Goal: Task Accomplishment & Management: Use online tool/utility

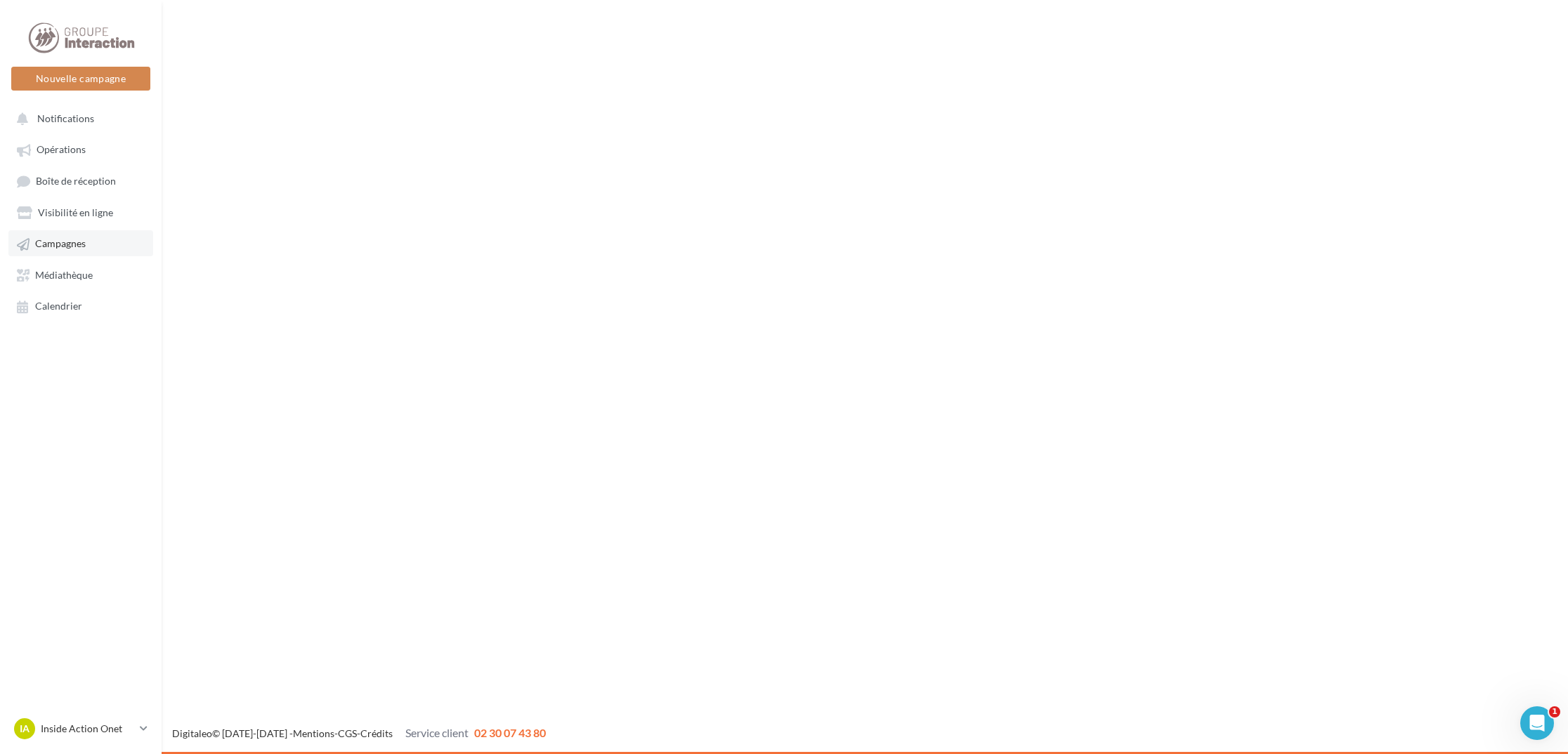
click at [60, 240] on span "Campagnes" at bounding box center [60, 244] width 51 height 12
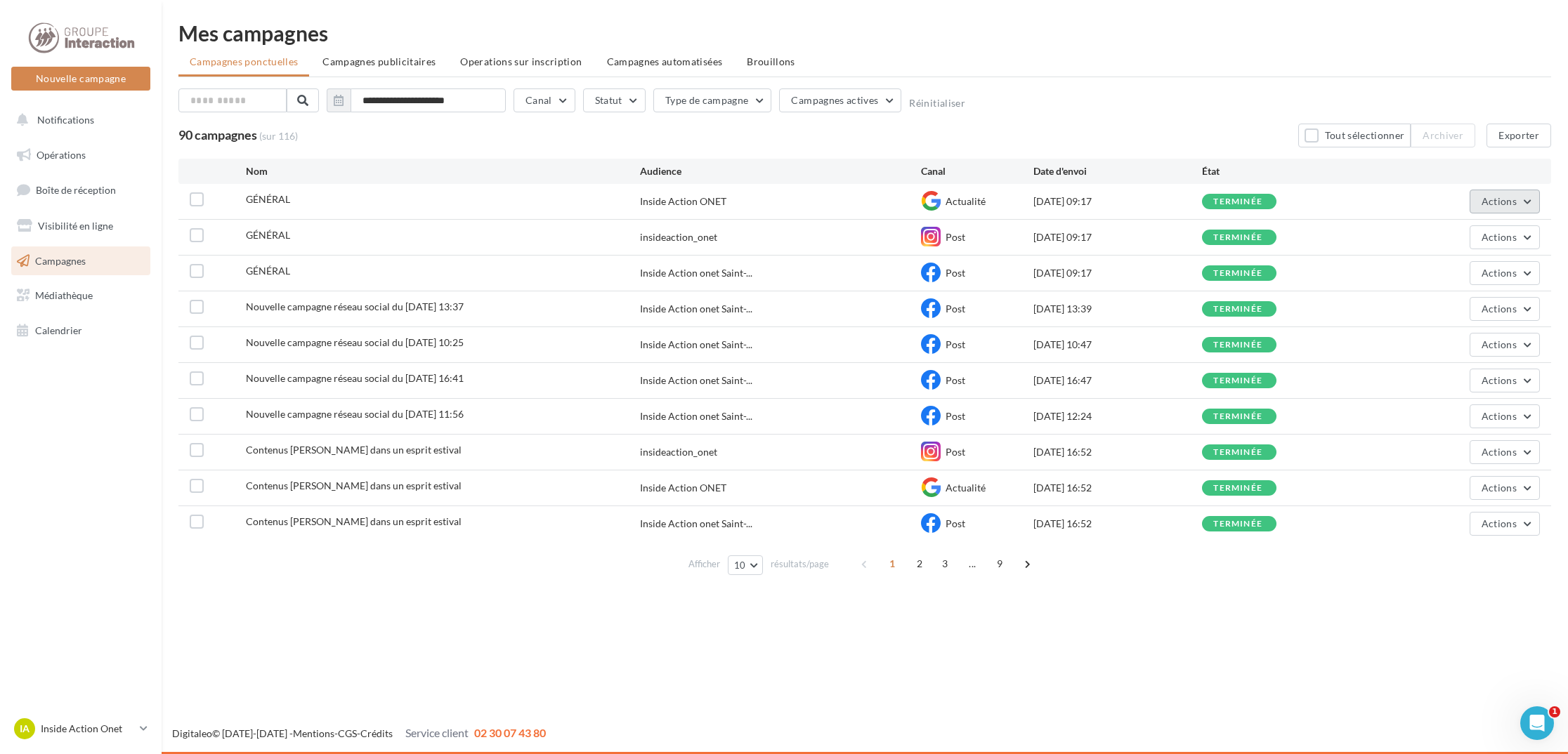
click at [1500, 195] on span "Actions" at bounding box center [1499, 201] width 35 height 12
click at [1474, 230] on button "Voir les résultats" at bounding box center [1469, 234] width 140 height 36
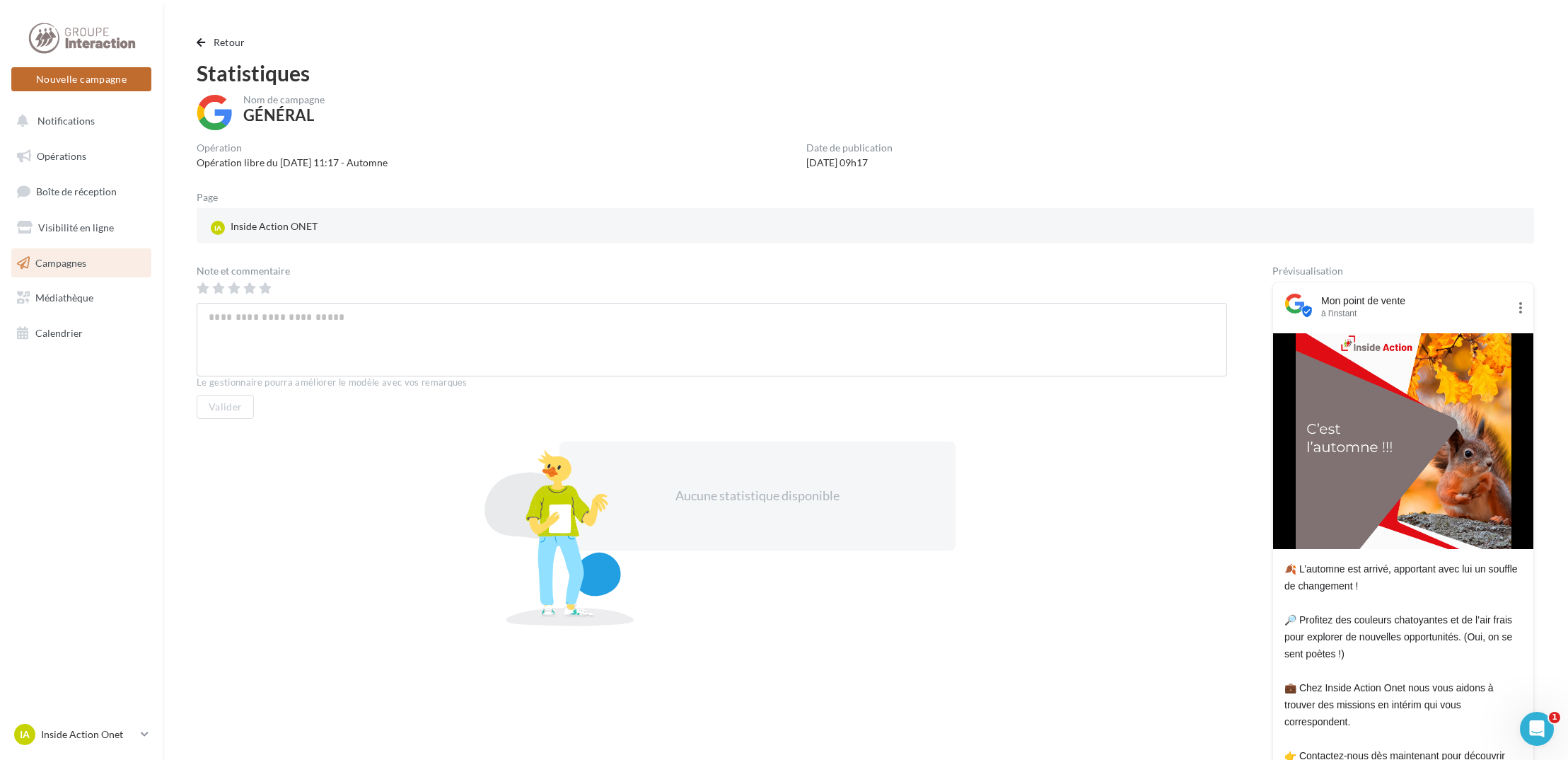
click at [75, 72] on button "Nouvelle campagne" at bounding box center [81, 79] width 140 height 24
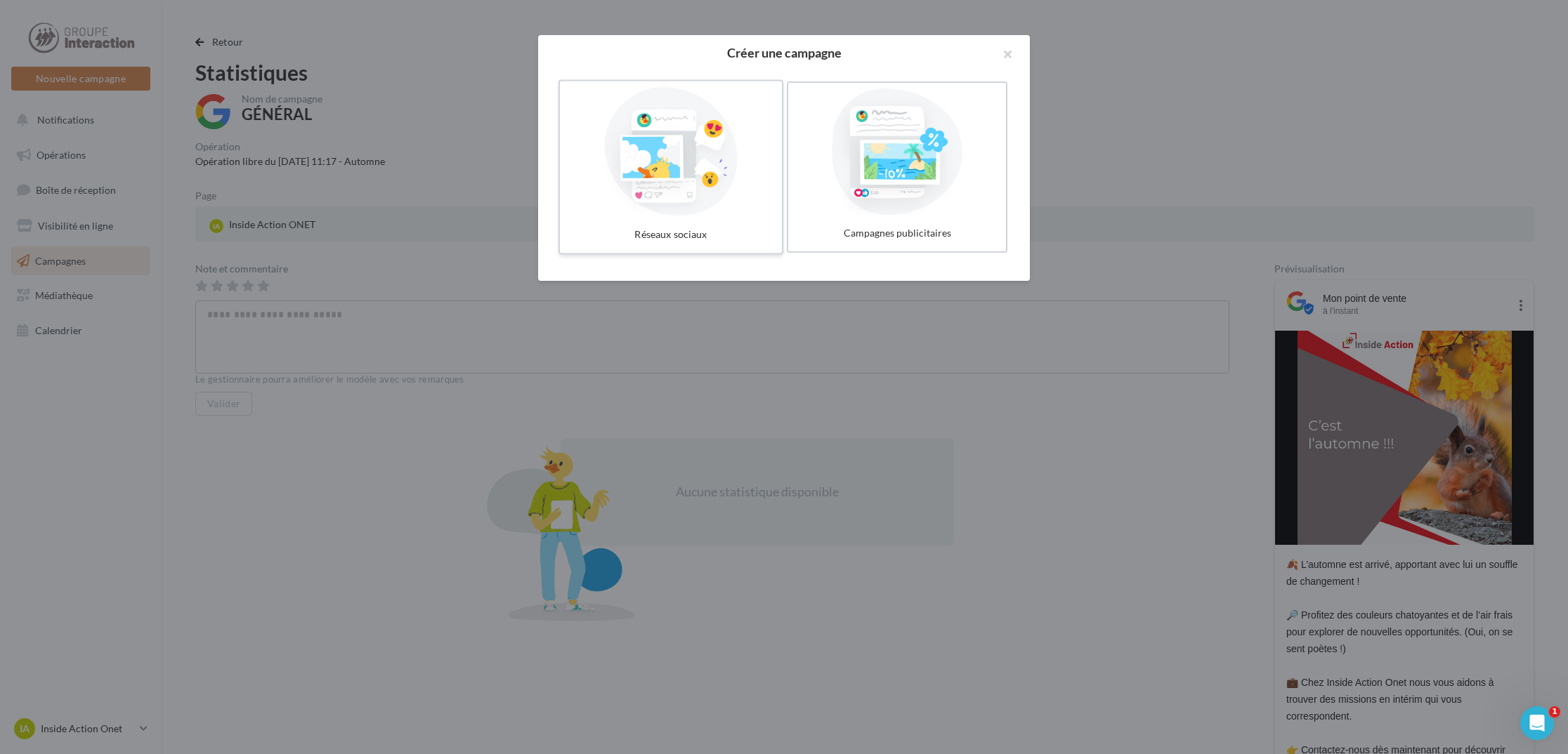
click at [694, 158] on div at bounding box center [671, 152] width 211 height 129
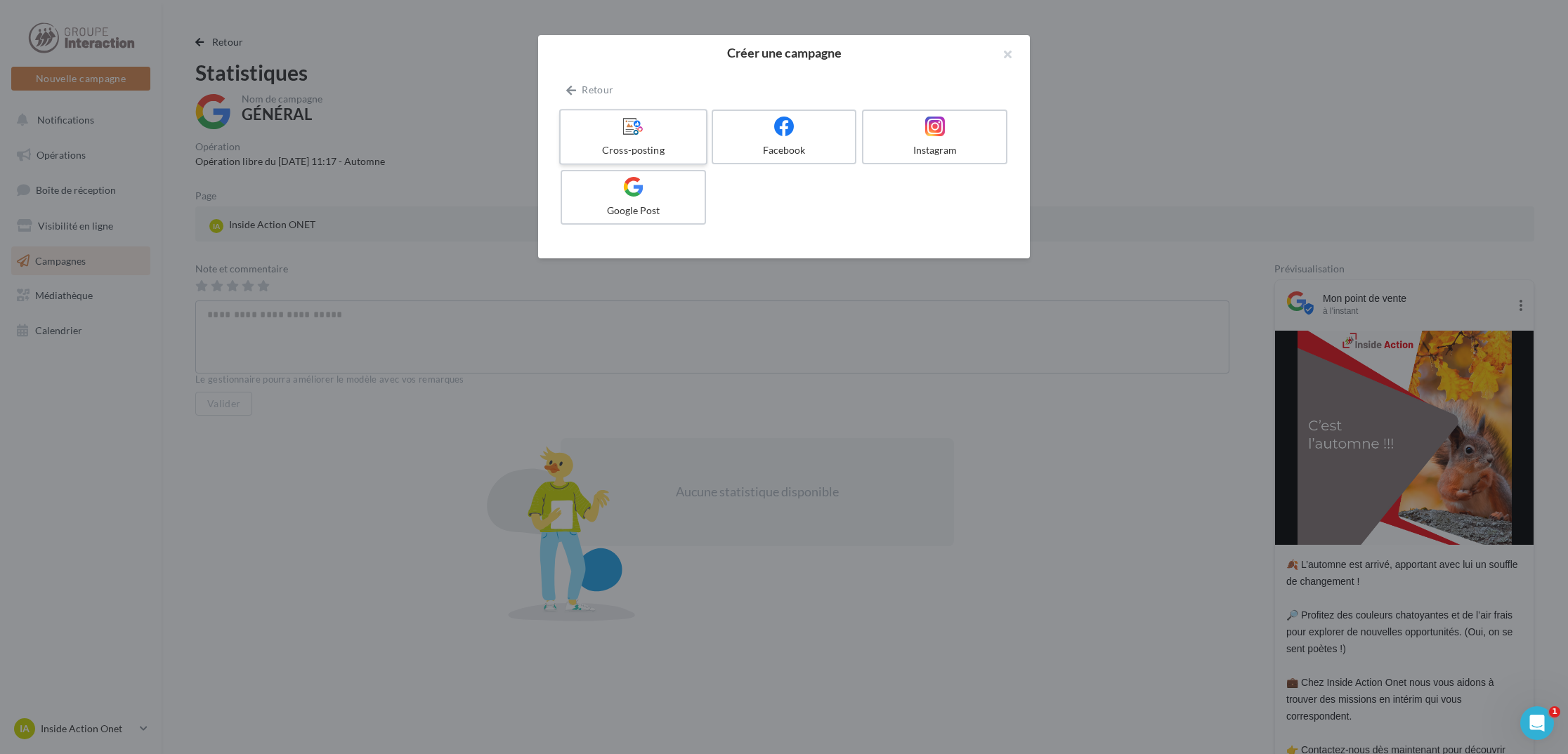
click at [628, 135] on icon at bounding box center [633, 126] width 20 height 20
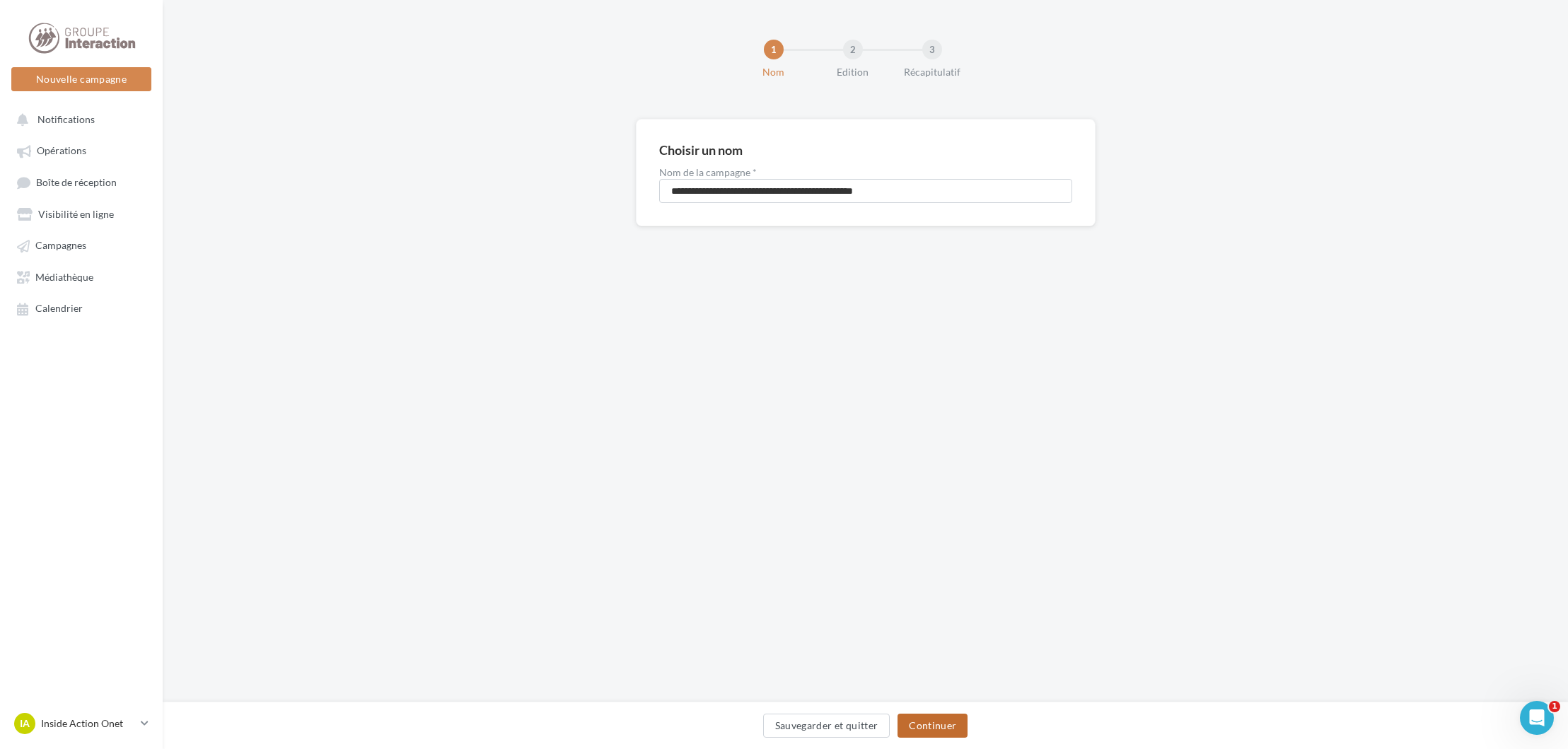
click at [925, 714] on button "Continuer" at bounding box center [933, 725] width 70 height 24
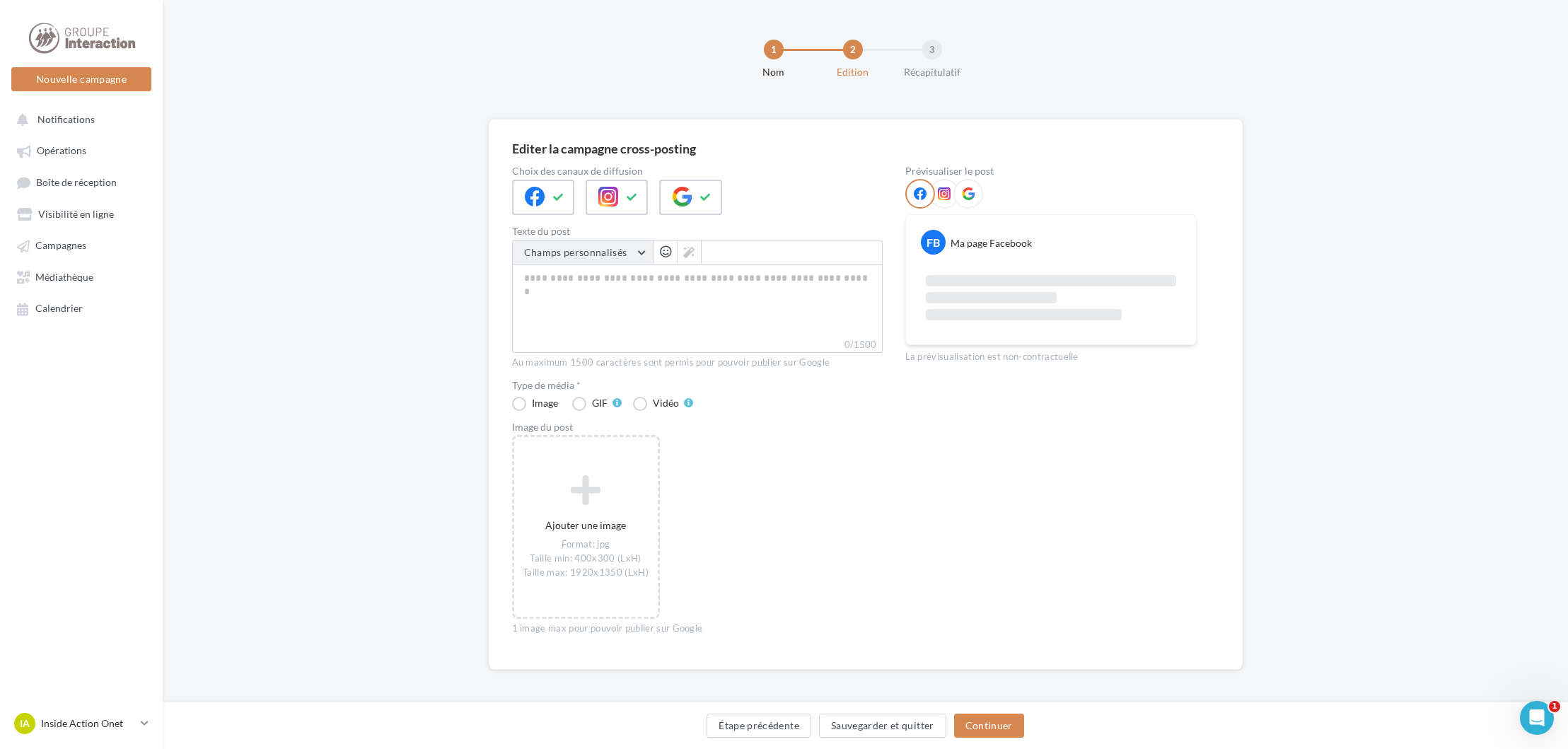
click at [569, 261] on button "Champs personnalisés" at bounding box center [583, 252] width 141 height 24
click at [771, 448] on div "Ajouter une image Format: jpg Taille min: 400x300 (LxH) Taille max: 1920x1350 (…" at bounding box center [703, 534] width 382 height 199
click at [645, 310] on textarea "0/1500" at bounding box center [697, 300] width 371 height 73
